Goal: Navigation & Orientation: Find specific page/section

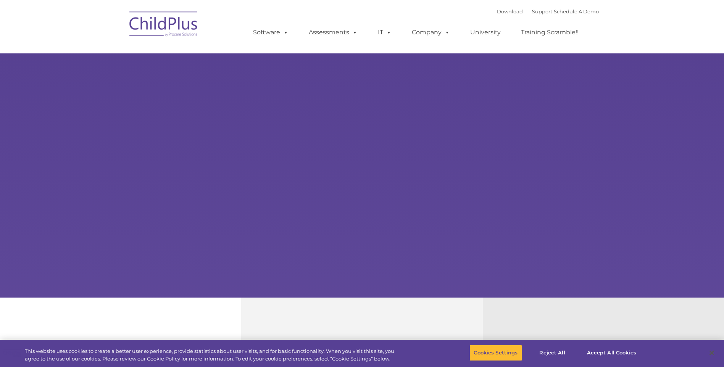
select select "MEDIUM"
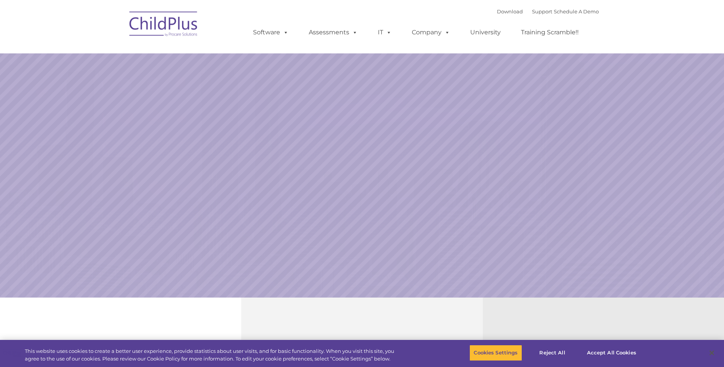
select select "MEDIUM"
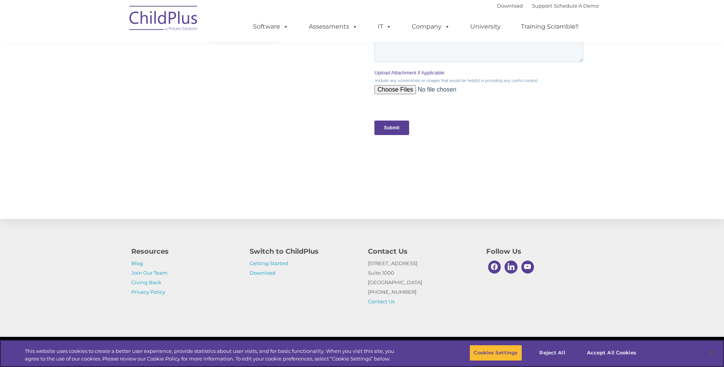
scroll to position [729, 0]
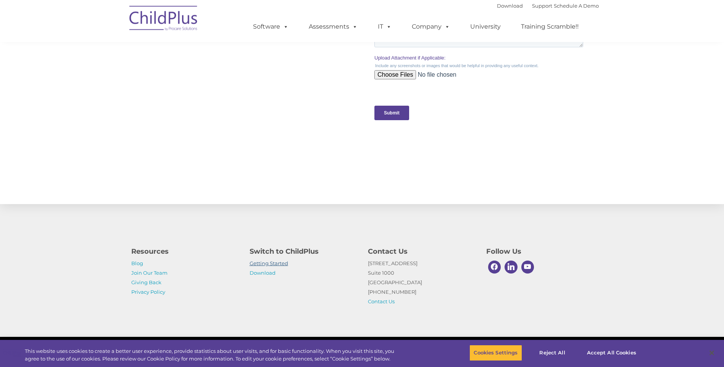
click at [273, 263] on link "Getting Started" at bounding box center [269, 263] width 39 height 6
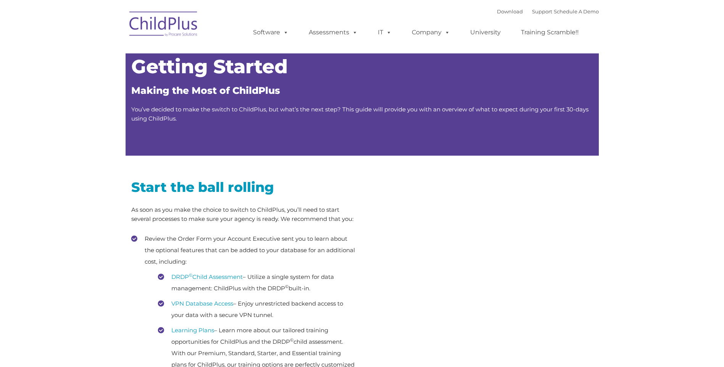
type input ""
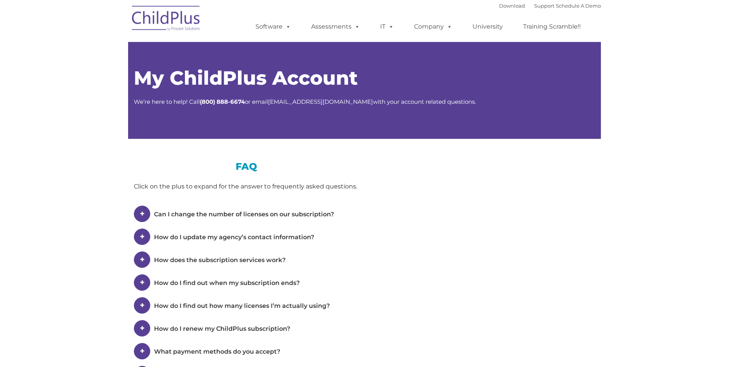
type input ""
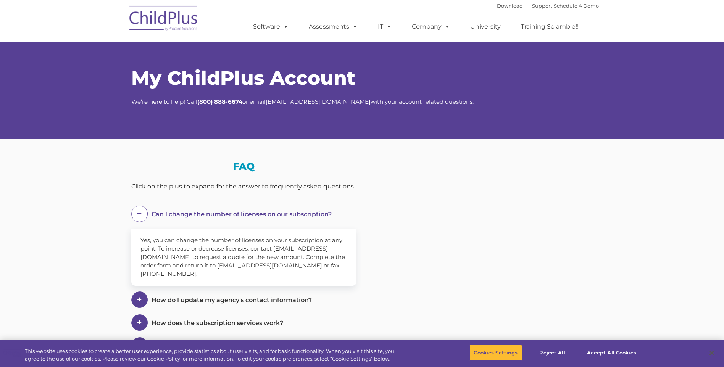
select select "MEDIUM"
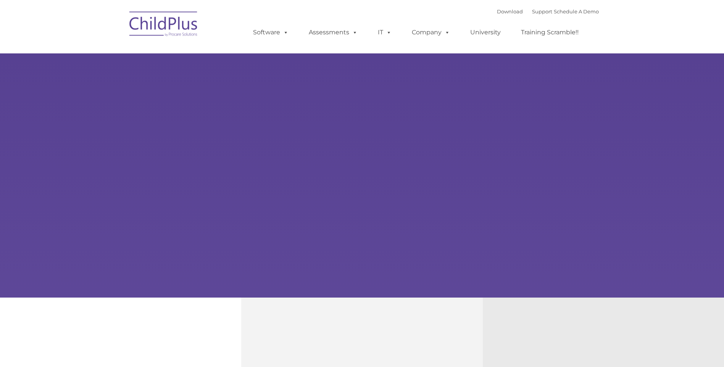
type input ""
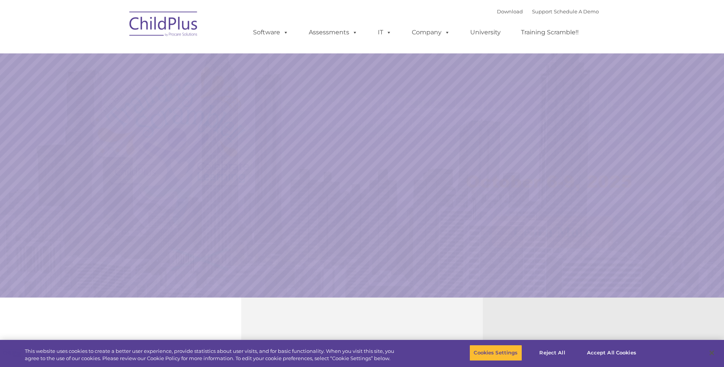
select select "MEDIUM"
